Goal: Task Accomplishment & Management: Manage account settings

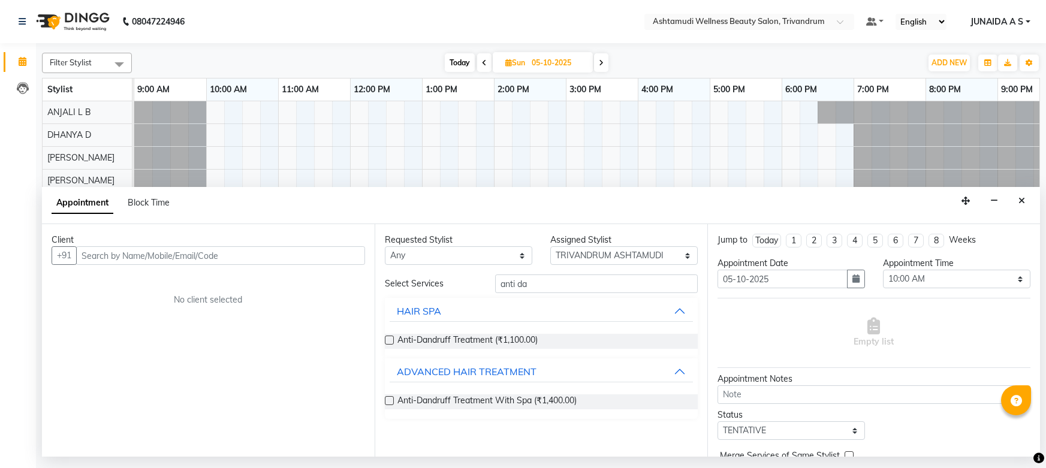
select select "27312"
select select "600"
select select "tentative"
click at [729, 26] on input "text" at bounding box center [737, 23] width 174 height 12
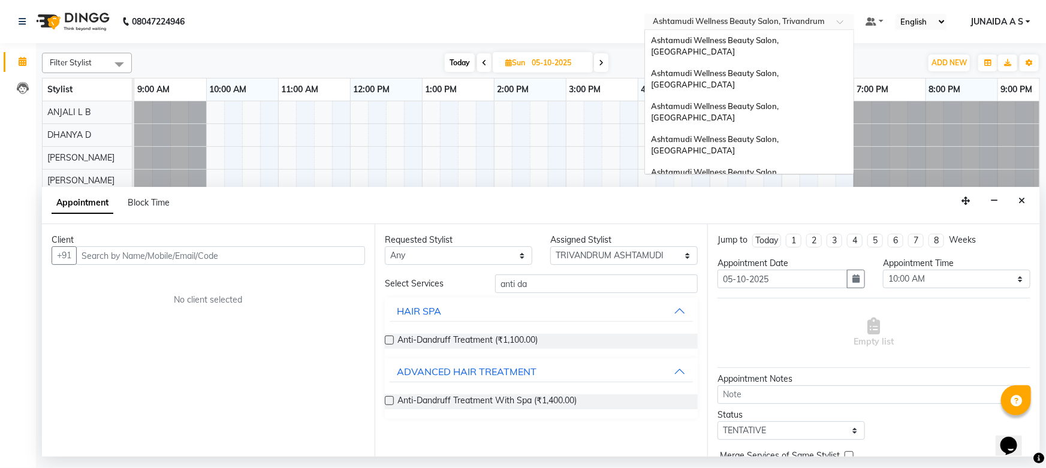
scroll to position [127, 0]
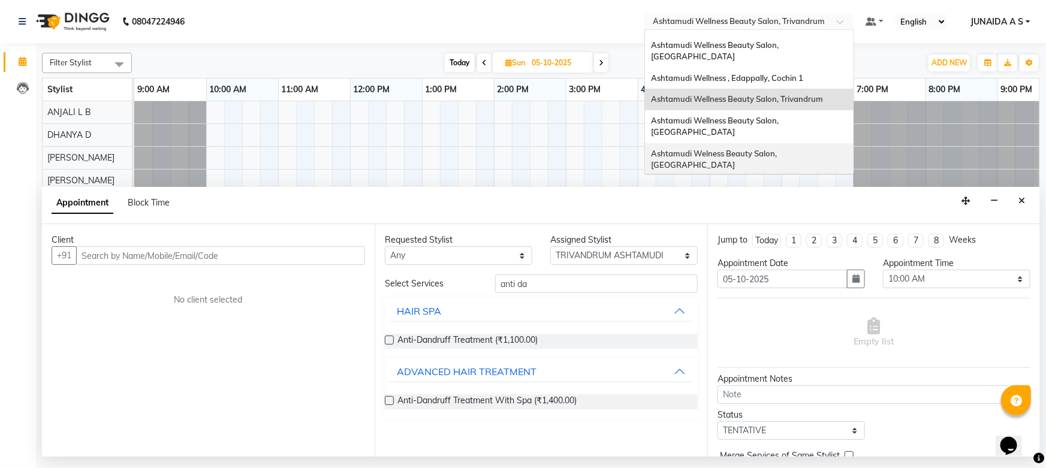
click at [777, 149] on span "Ashtamudi Welness Beauty Salon, [GEOGRAPHIC_DATA]" at bounding box center [715, 160] width 128 height 22
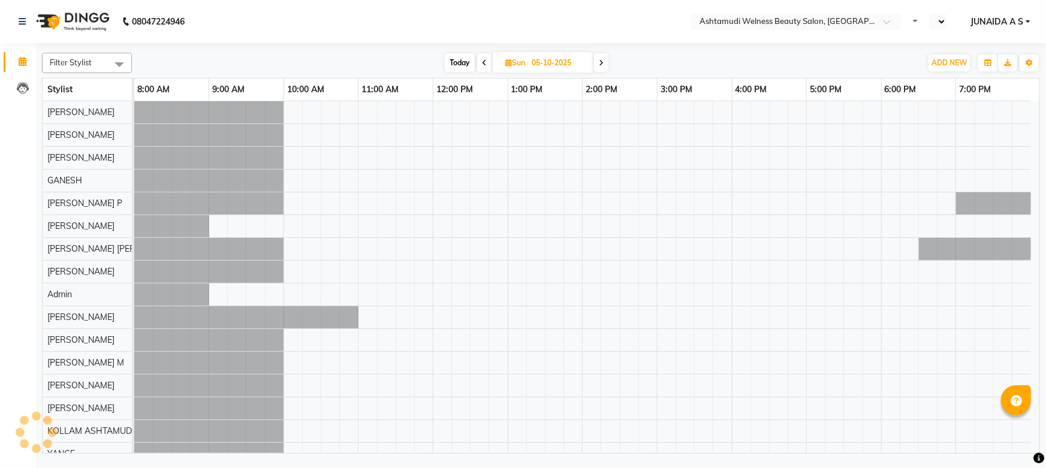
select select "en"
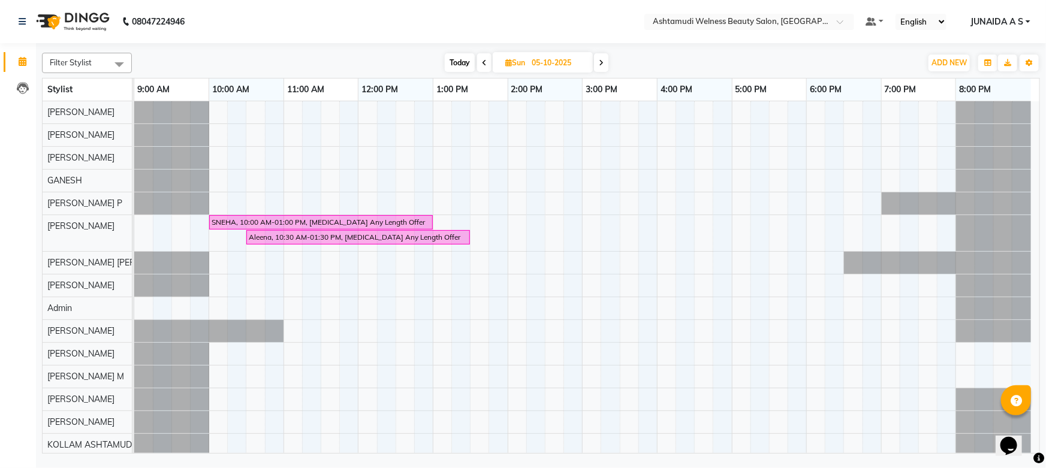
click at [529, 61] on input "05-10-2025" at bounding box center [558, 63] width 60 height 18
select select "10"
select select "2025"
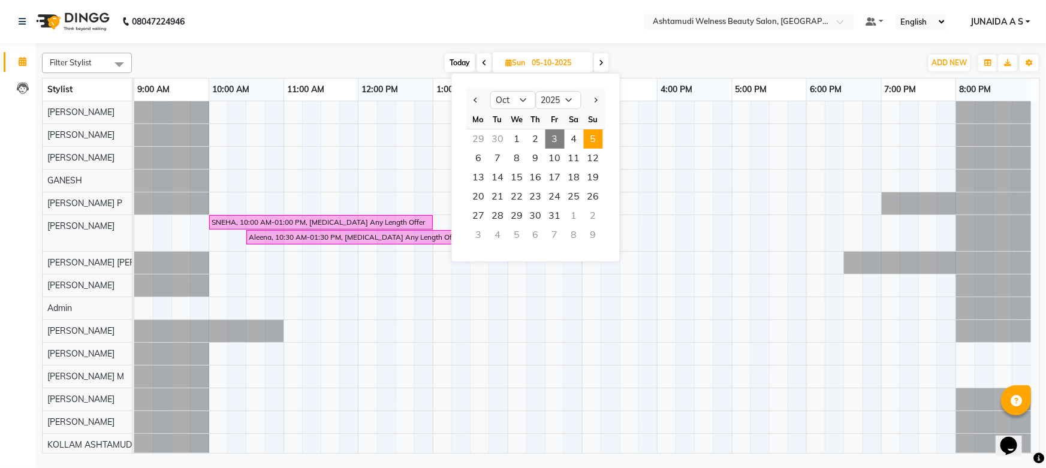
click at [560, 146] on span "3" at bounding box center [554, 138] width 19 height 19
type input "03-10-2025"
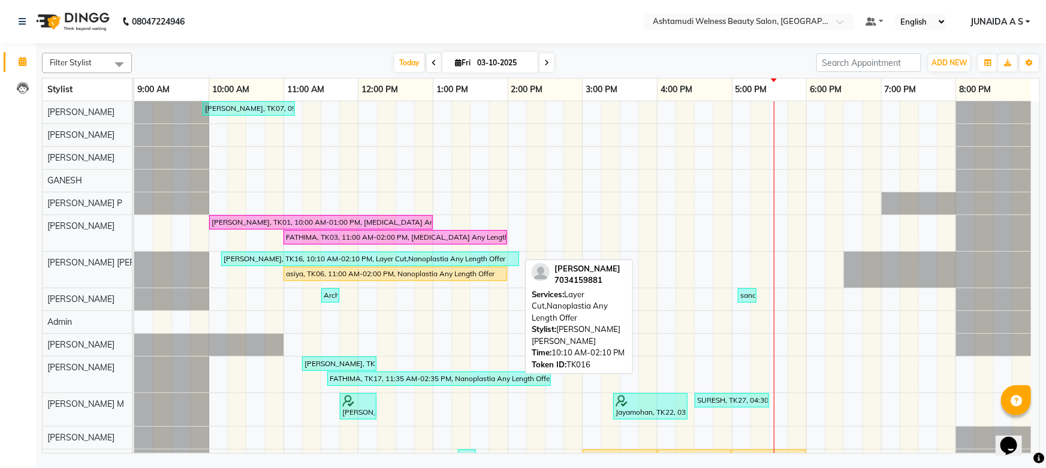
click at [384, 257] on div "[PERSON_NAME], TK16, 10:10 AM-02:10 PM, Layer Cut,Nanoplastia Any Length Offer" at bounding box center [369, 259] width 295 height 11
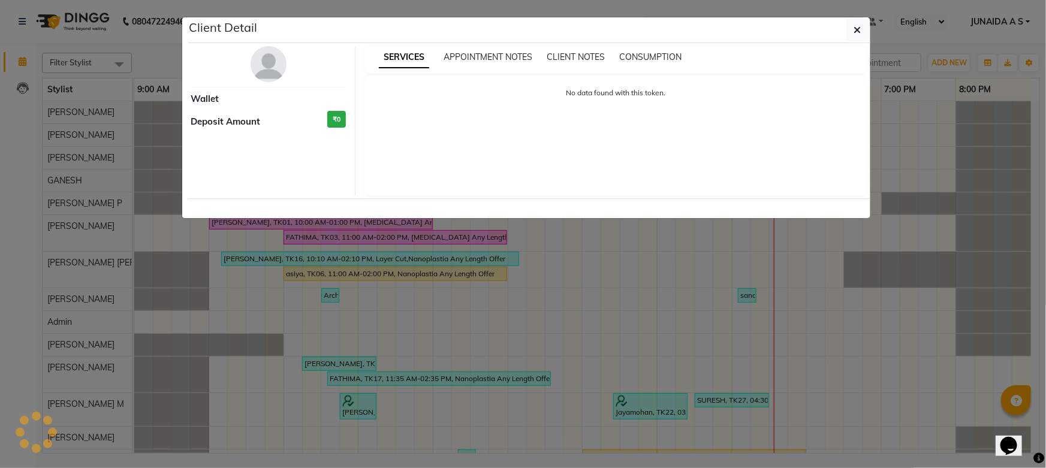
select select "3"
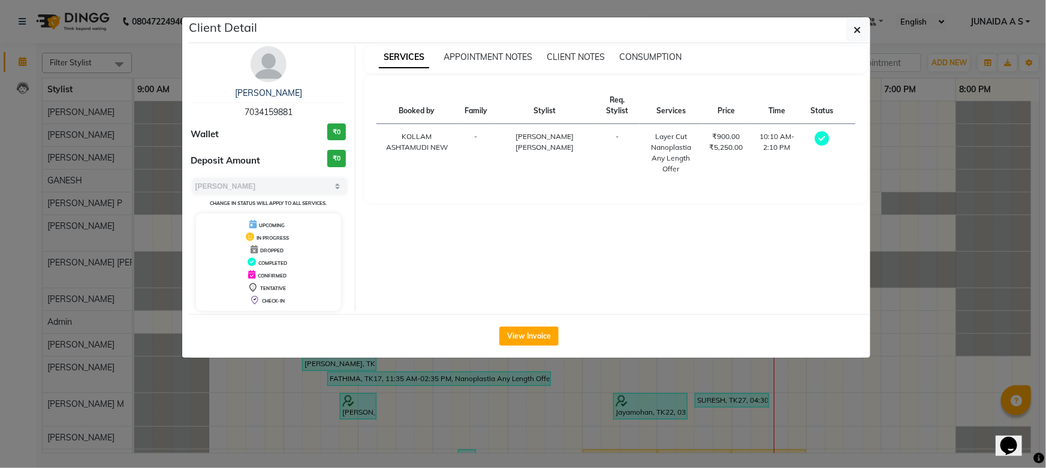
click at [987, 311] on ngb-modal-window "Client Detail [PERSON_NAME] 7034159881 Wallet ₹0 Deposit Amount ₹0 Select MARK …" at bounding box center [523, 234] width 1046 height 468
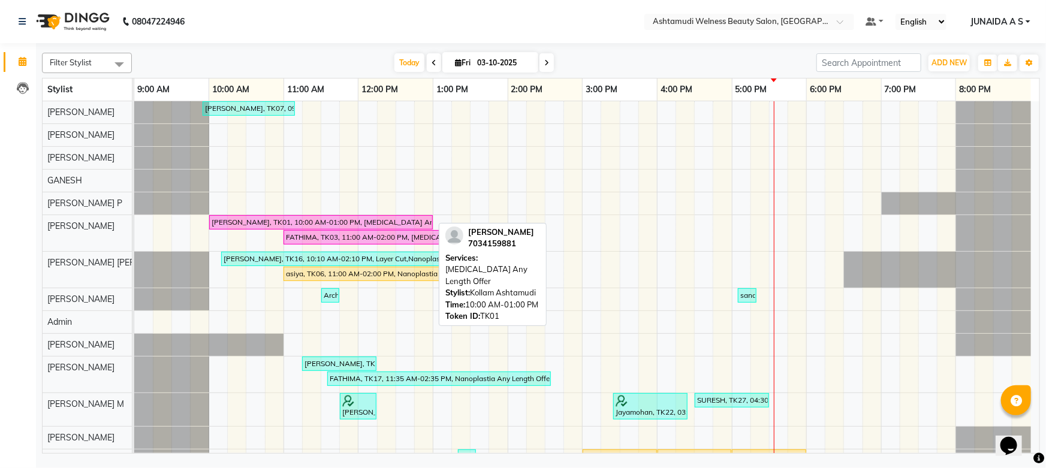
click at [292, 219] on div "[PERSON_NAME], TK01, 10:00 AM-01:00 PM, [MEDICAL_DATA] Any Length Offer" at bounding box center [320, 222] width 221 height 11
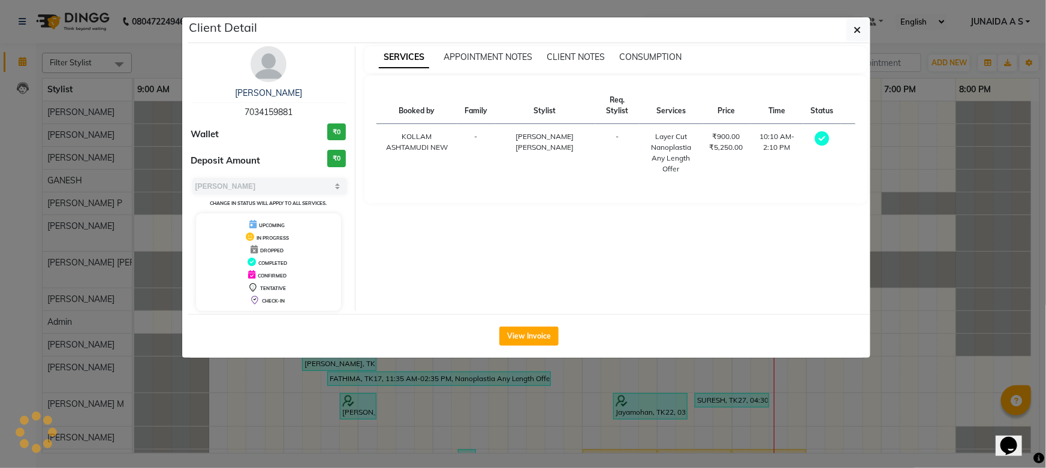
select select "6"
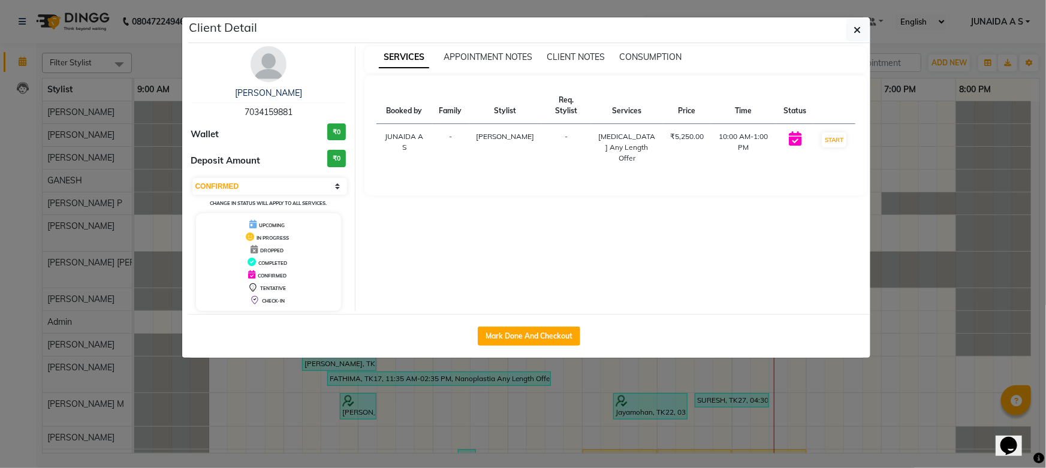
click at [904, 278] on ngb-modal-window "Client Detail [PERSON_NAME] 7034159881 Wallet ₹0 Deposit Amount ₹0 Select IN SE…" at bounding box center [523, 234] width 1046 height 468
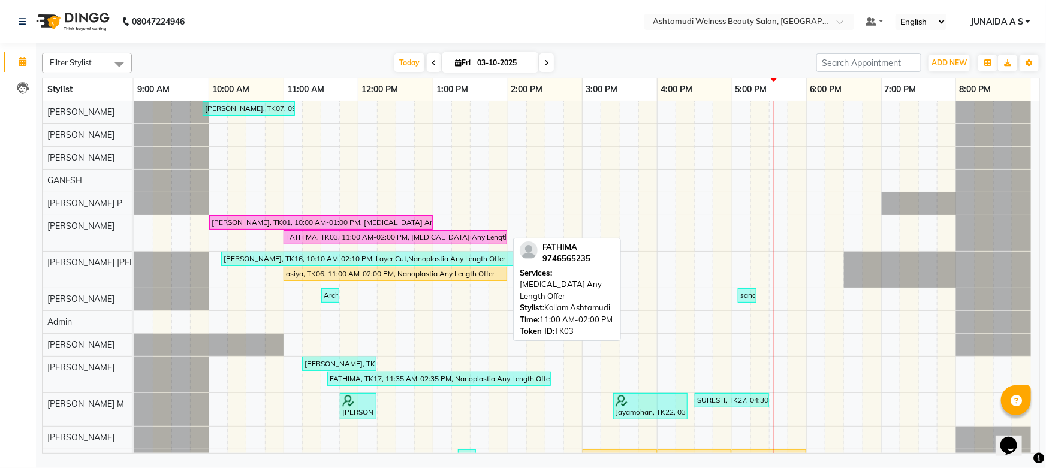
click at [298, 237] on div "FATHIMA, TK03, 11:00 AM-02:00 PM, [MEDICAL_DATA] Any Length Offer" at bounding box center [395, 237] width 221 height 11
select select "6"
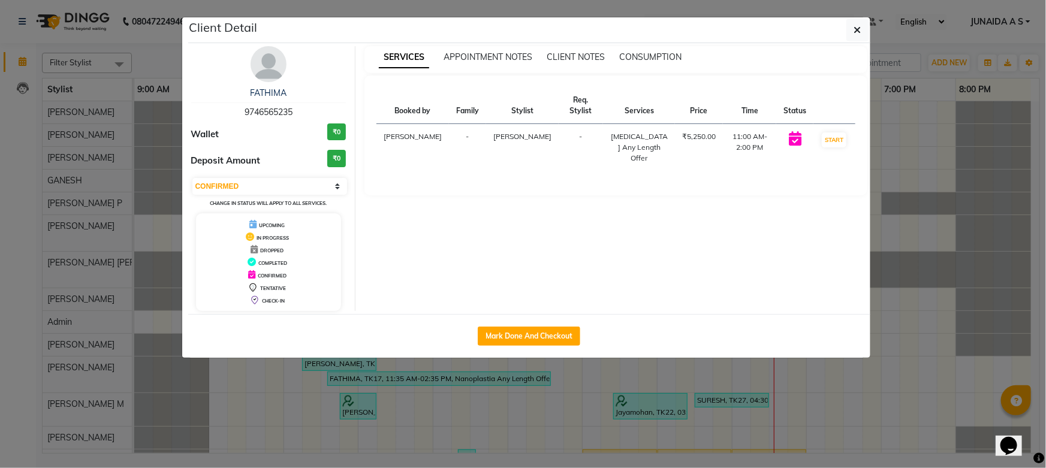
click at [1044, 224] on ngb-modal-window "Client Detail FATHIMA 9746565235 Wallet ₹0 Deposit Amount ₹0 Select IN SERVICE …" at bounding box center [523, 234] width 1046 height 468
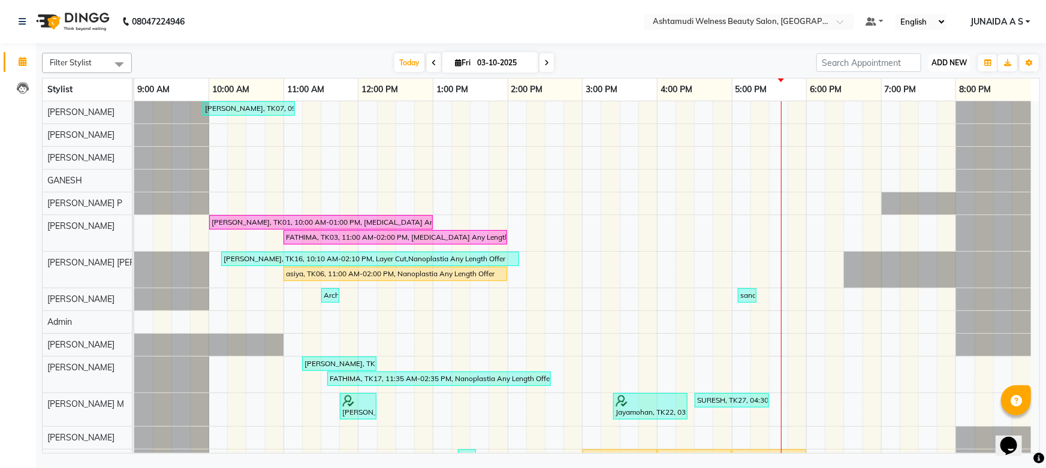
click at [933, 63] on span "ADD NEW" at bounding box center [948, 62] width 35 height 9
click at [910, 85] on button "Add Appointment" at bounding box center [922, 86] width 95 height 16
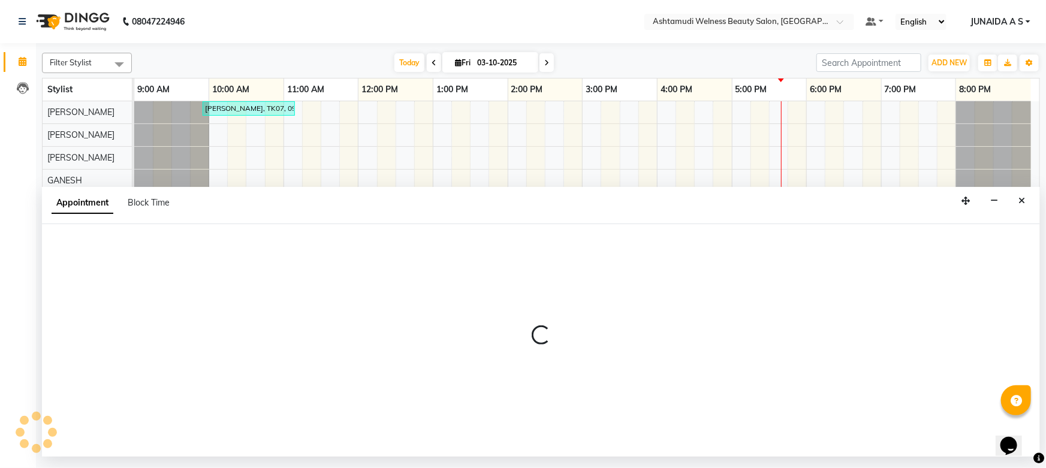
select select "600"
select select "tentative"
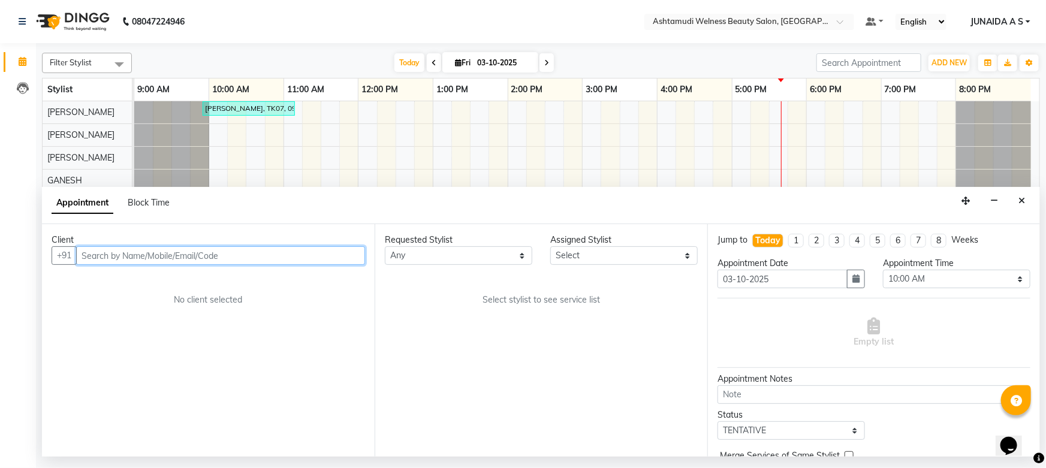
click at [123, 252] on input "text" at bounding box center [220, 255] width 289 height 19
paste input "8590444686"
type input "8590444686"
drag, startPoint x: 228, startPoint y: 261, endPoint x: 0, endPoint y: 262, distance: 227.8
click at [0, 262] on app-home "08047224946 Select Location × Ashtamudi Welness Beauty Salon, [GEOGRAPHIC_DATA]…" at bounding box center [523, 228] width 1046 height 457
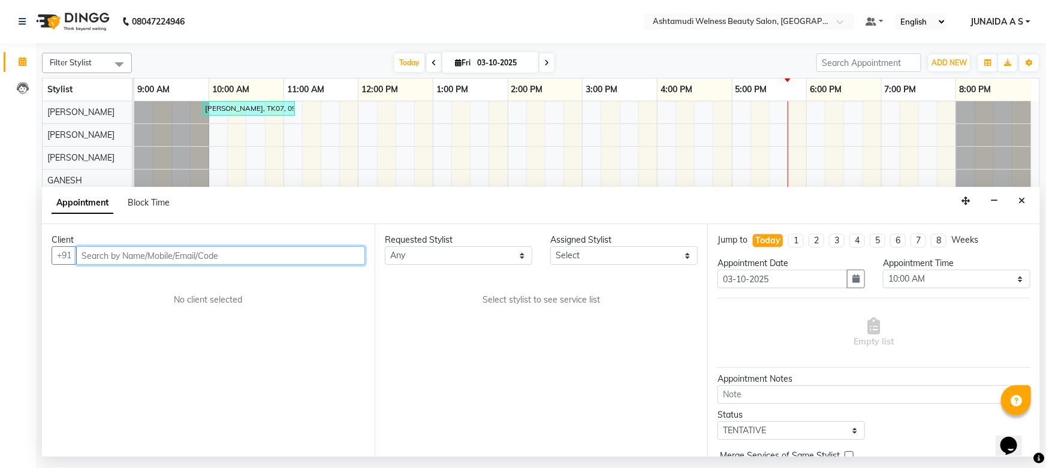
paste input "7025203452"
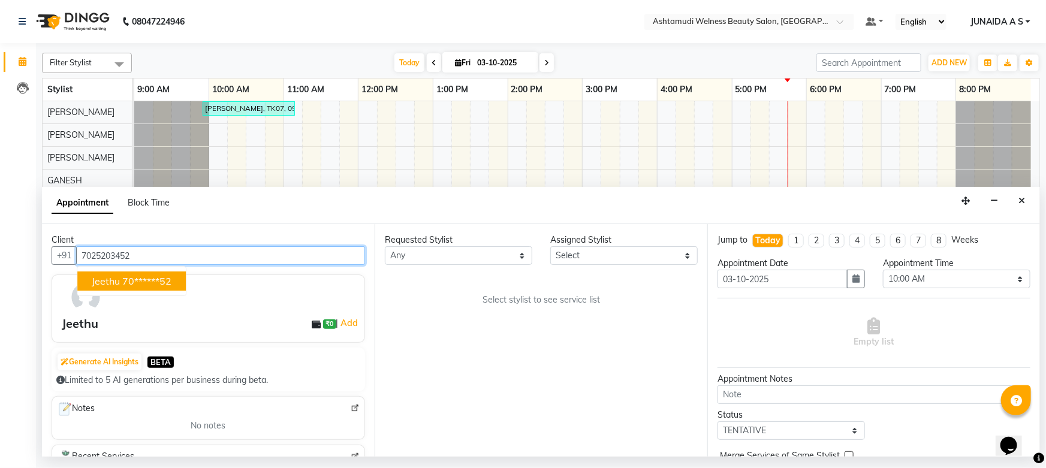
type input "7025203452"
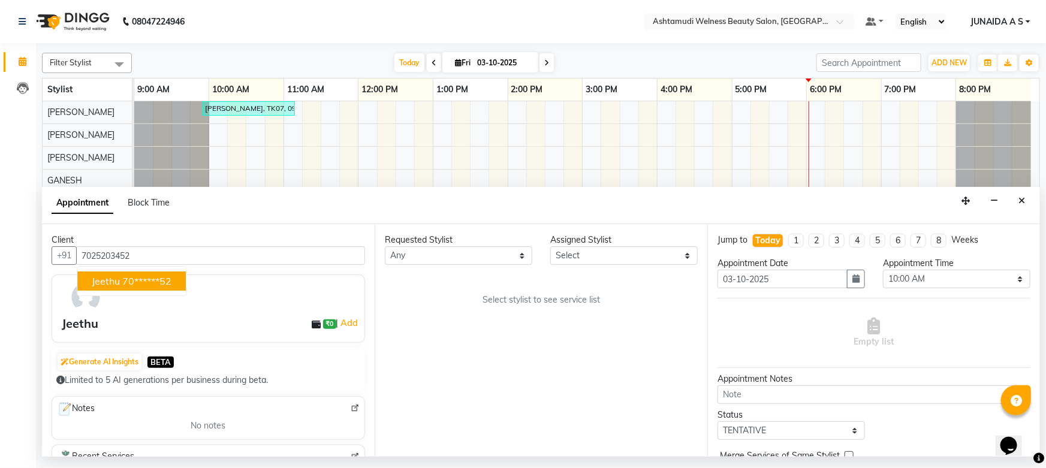
click at [990, 26] on span "JUNAIDA A S" at bounding box center [996, 22] width 53 height 13
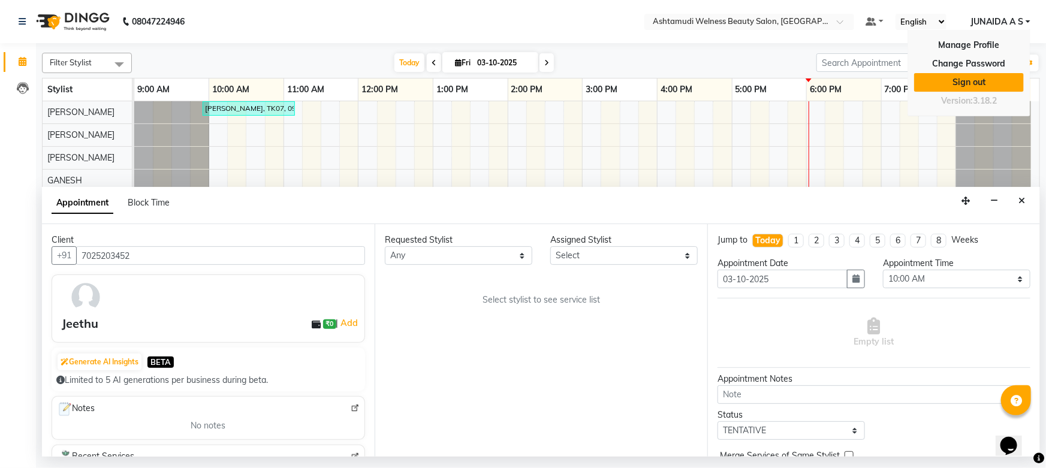
click at [990, 82] on link "Sign out" at bounding box center [969, 82] width 110 height 19
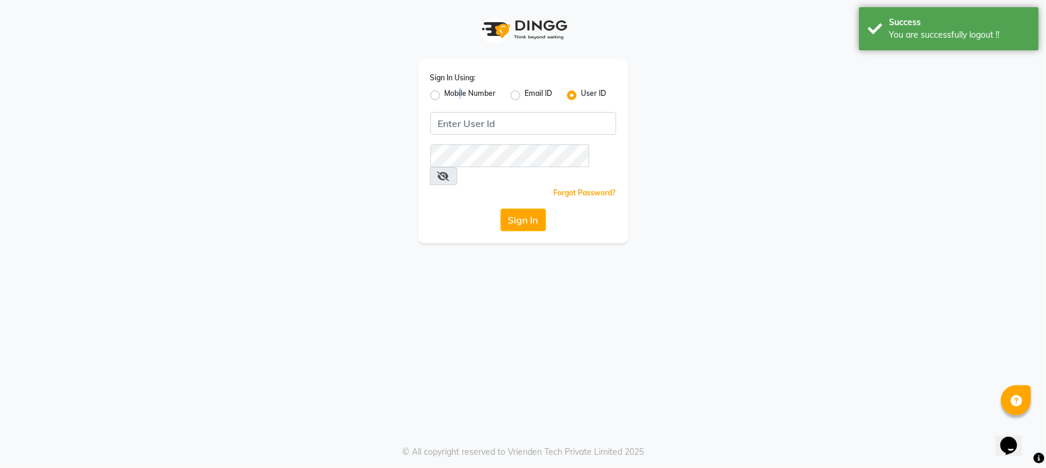
drag, startPoint x: 460, startPoint y: 89, endPoint x: 474, endPoint y: 104, distance: 20.3
click at [460, 89] on label "Mobile Number" at bounding box center [471, 95] width 52 height 14
click at [445, 92] on label "Mobile Number" at bounding box center [471, 95] width 52 height 14
click at [445, 92] on input "Mobile Number" at bounding box center [449, 92] width 8 height 8
radio input "true"
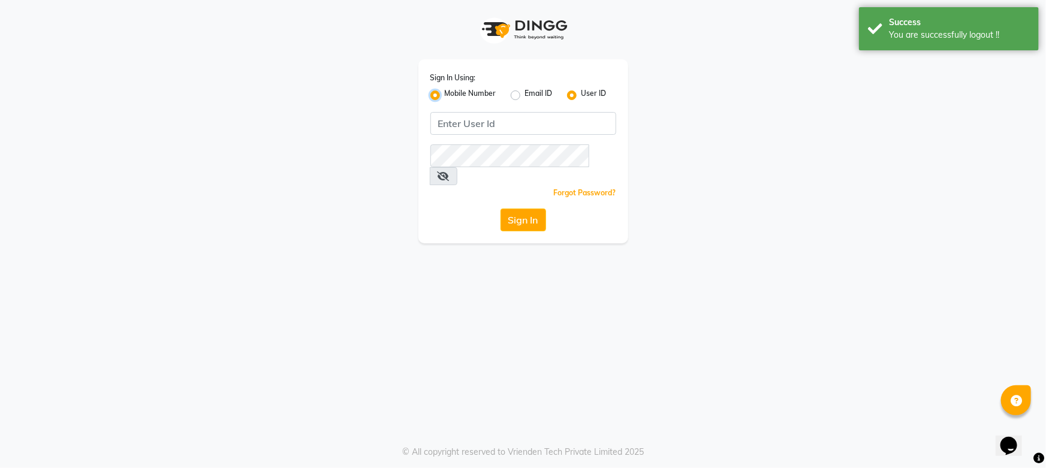
radio input "false"
click at [523, 132] on input "Username" at bounding box center [544, 123] width 146 height 23
type input "9136222444"
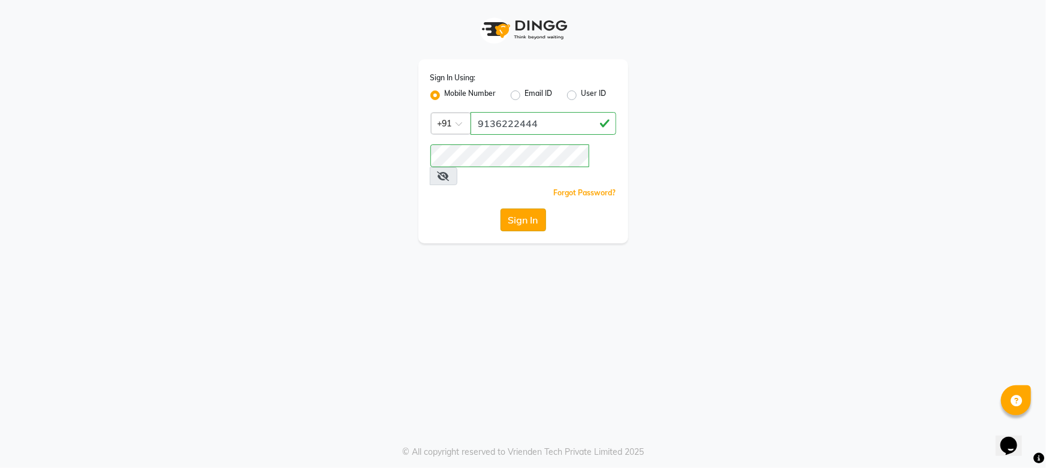
click at [521, 209] on button "Sign In" at bounding box center [523, 220] width 46 height 23
